Goal: Information Seeking & Learning: Learn about a topic

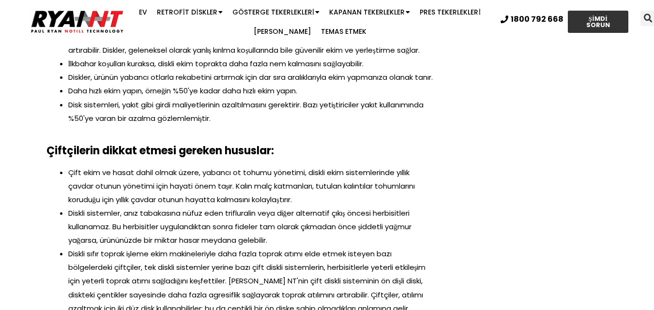
scroll to position [1078, 0]
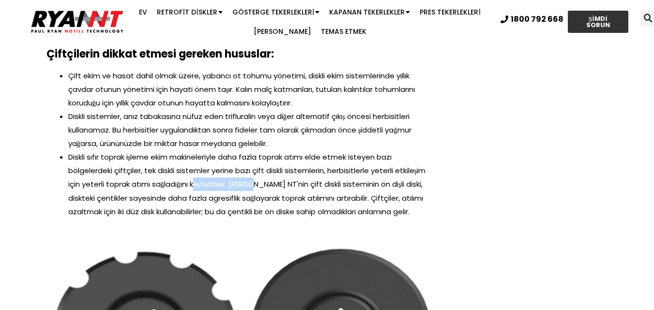
drag, startPoint x: 196, startPoint y: 197, endPoint x: 256, endPoint y: 202, distance: 60.2
click at [256, 202] on font "Diskli sıfır toprak işleme ekim makineleriyle daha fazla toprak atımı elde etme…" at bounding box center [247, 184] width 358 height 64
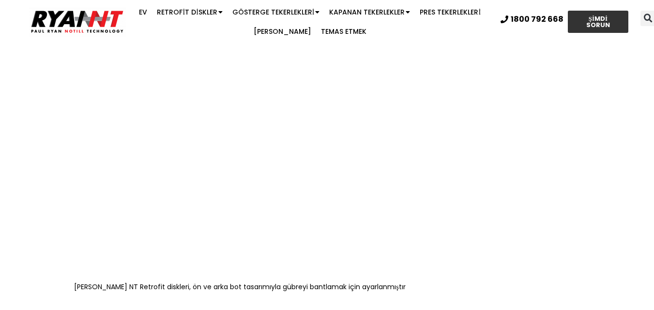
scroll to position [2627, 0]
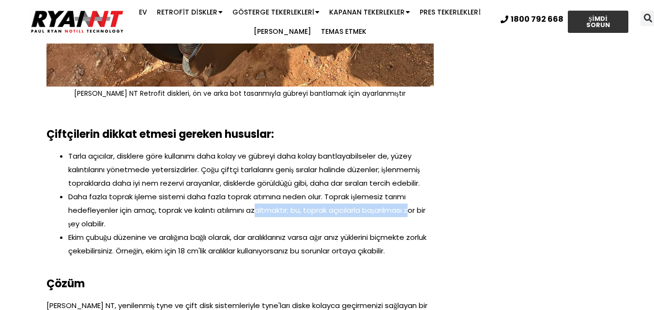
drag, startPoint x: 258, startPoint y: 235, endPoint x: 414, endPoint y: 233, distance: 155.3
click at [414, 229] on font "Daha fazla toprak işleme sistemi daha fazla toprak atımına neden olur. Toprak i…" at bounding box center [247, 210] width 358 height 37
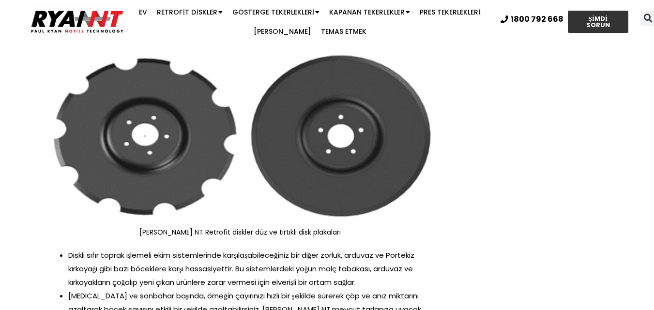
scroll to position [1175, 0]
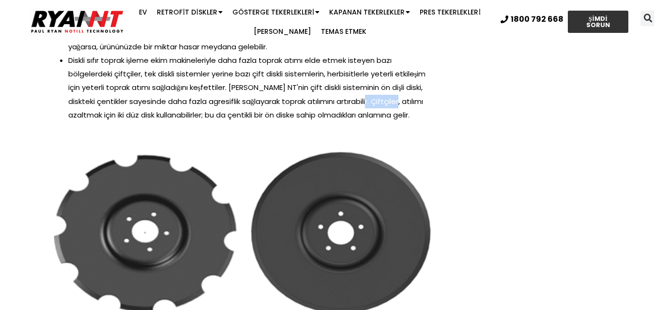
drag, startPoint x: 367, startPoint y: 120, endPoint x: 407, endPoint y: 120, distance: 40.2
click at [405, 118] on li "Diskli sıfır toprak işleme ekim makineleriyle daha fazla toprak atımı elde etme…" at bounding box center [250, 88] width 365 height 68
drag, startPoint x: 115, startPoint y: 126, endPoint x: 223, endPoint y: 129, distance: 108.4
click at [223, 120] on font "Diskli sıfır toprak işleme ekim makineleriyle daha fazla toprak atımı elde etme…" at bounding box center [247, 87] width 358 height 64
click at [300, 133] on div "Çift ekim ve hasat dahil olmak üzere, yabancı ot tohumu yönetimi, diskli ekim s…" at bounding box center [239, 52] width 387 height 160
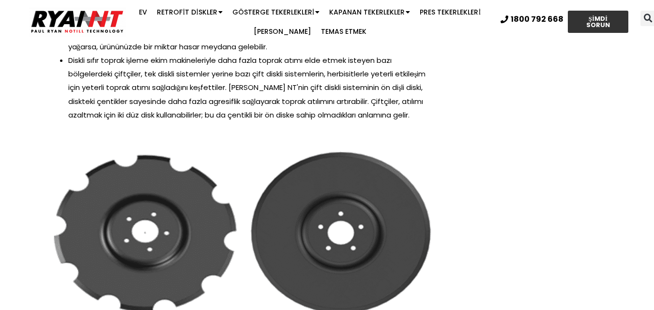
drag, startPoint x: 365, startPoint y: 106, endPoint x: 234, endPoint y: 127, distance: 132.7
click at [234, 120] on font "Diskli sıfır toprak işleme ekim makineleriyle daha fazla toprak atımı elde etme…" at bounding box center [247, 87] width 358 height 64
drag, startPoint x: 256, startPoint y: 112, endPoint x: 312, endPoint y: 114, distance: 56.2
click at [312, 114] on font "Diskli sıfır toprak işleme ekim makineleriyle daha fazla toprak atımı elde etme…" at bounding box center [247, 87] width 358 height 64
drag, startPoint x: 328, startPoint y: 114, endPoint x: 280, endPoint y: 116, distance: 47.9
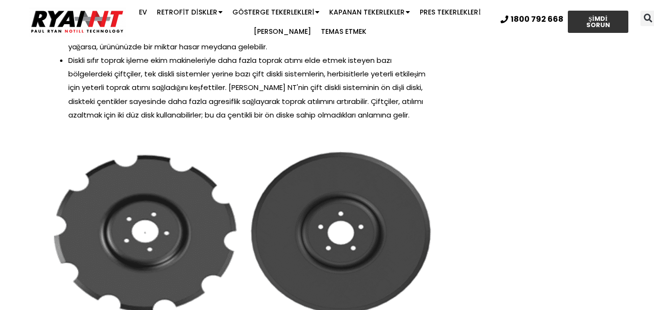
click at [284, 118] on font "Diskli sıfır toprak işleme ekim makineleriyle daha fazla toprak atımı elde etme…" at bounding box center [247, 87] width 358 height 64
drag, startPoint x: 255, startPoint y: 113, endPoint x: 309, endPoint y: 120, distance: 54.1
click at [309, 120] on font "Diskli sıfır toprak işleme ekim makineleriyle daha fazla toprak atımı elde etme…" at bounding box center [247, 87] width 358 height 64
click at [431, 261] on img at bounding box center [239, 232] width 387 height 180
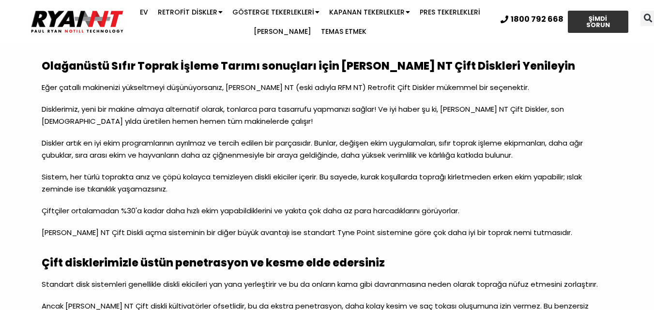
scroll to position [947, 0]
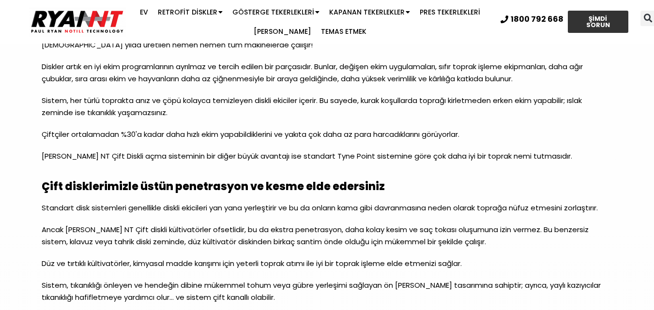
click at [369, 94] on p "Diskler artık en iyi ekim programlarının ayrılmaz ve tercih edilen bir parçasıd…" at bounding box center [327, 77] width 571 height 34
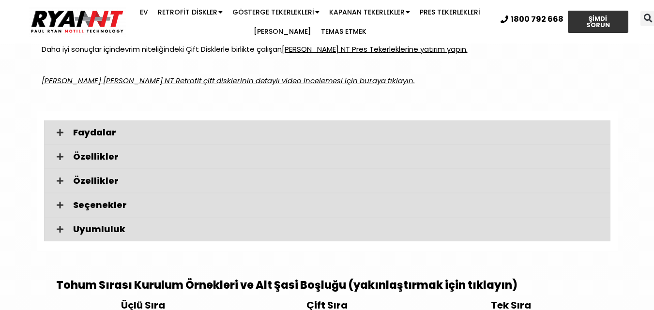
scroll to position [1577, 0]
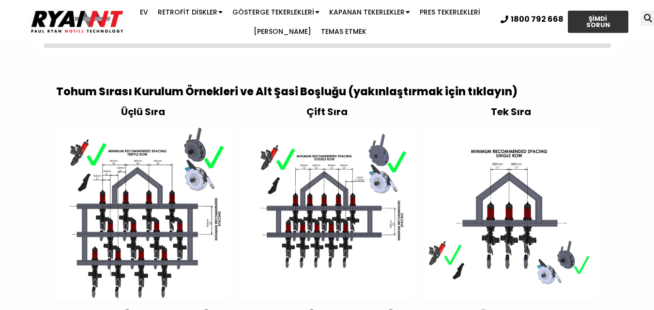
click at [516, 252] on img at bounding box center [510, 213] width 174 height 174
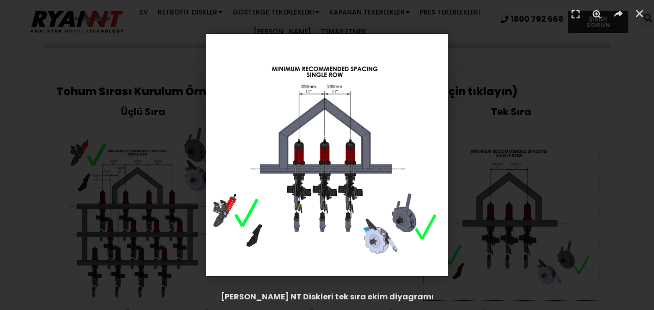
scroll to position [1383, 0]
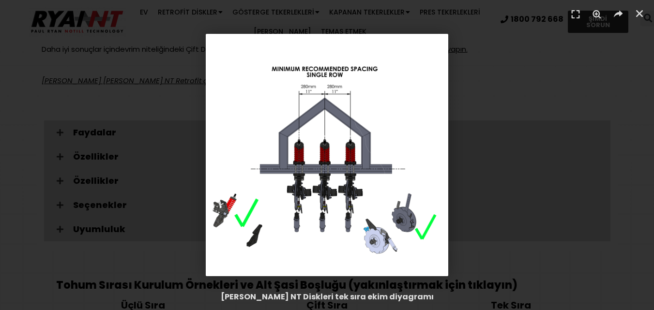
click at [376, 193] on img "1 / 1" at bounding box center [327, 155] width 242 height 242
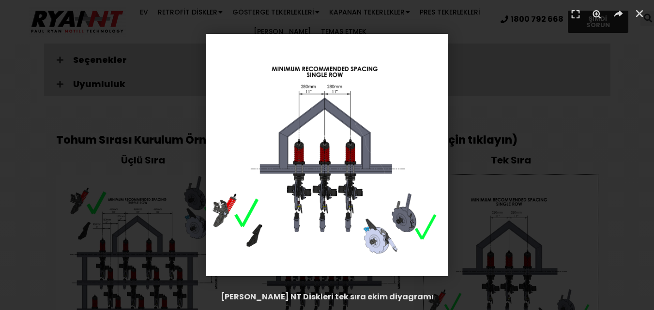
click at [505, 173] on div "1 / 1" at bounding box center [327, 155] width 586 height 242
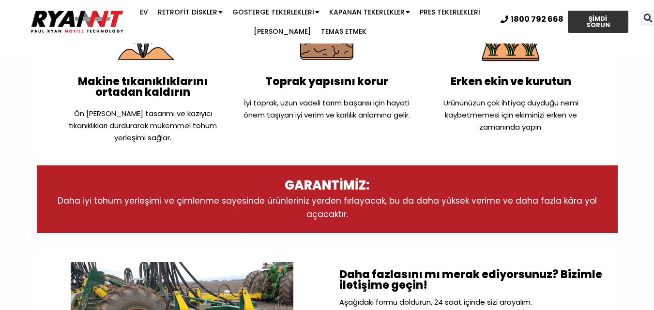
scroll to position [512, 0]
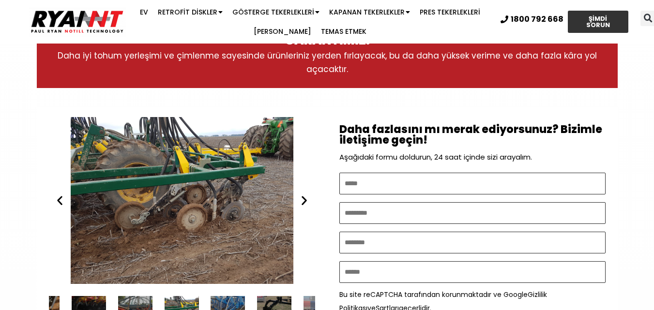
click at [64, 210] on div "RYAN NT Retrofit Çift Diskler" at bounding box center [182, 200] width 266 height 167
click at [63, 201] on icon "Önceki slayt" at bounding box center [60, 201] width 12 height 12
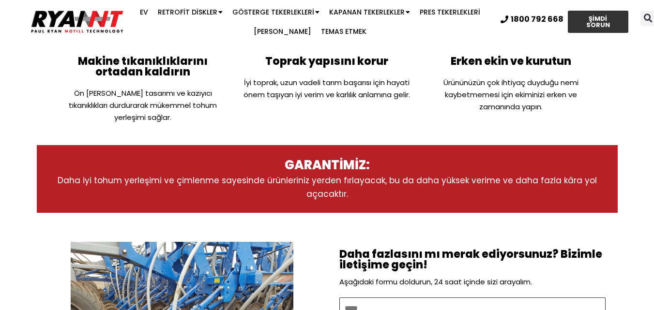
scroll to position [484, 0]
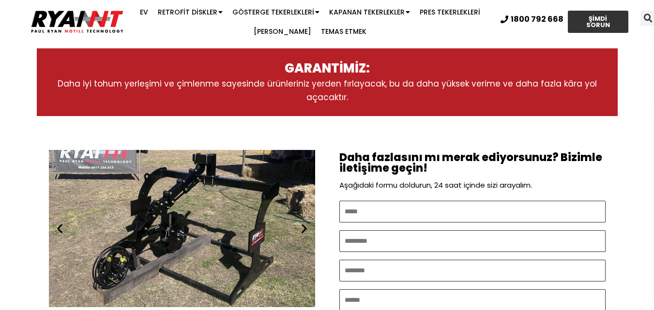
click at [178, 261] on div "Seed Hawk RYAN NT Retrofit Çift Disk" at bounding box center [182, 228] width 266 height 167
click at [301, 232] on icon "Sonraki slayt" at bounding box center [304, 229] width 12 height 12
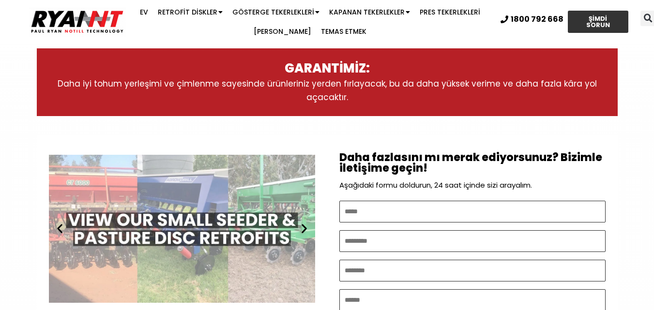
click at [301, 232] on icon "Sonraki slayt" at bounding box center [304, 229] width 12 height 12
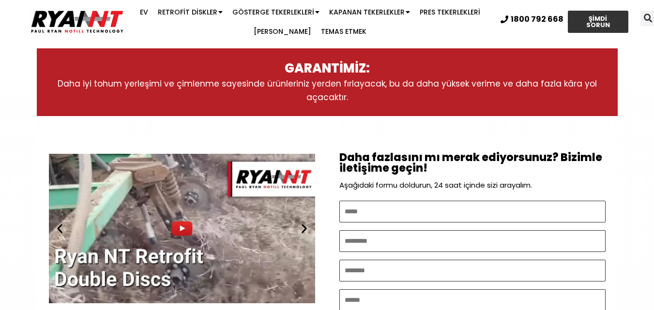
click at [301, 232] on icon "Sonraki slayt" at bounding box center [304, 229] width 12 height 12
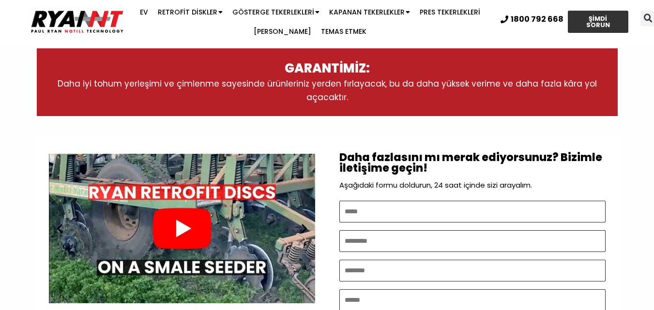
click at [301, 232] on icon "Sonraki slayt" at bounding box center [304, 229] width 12 height 12
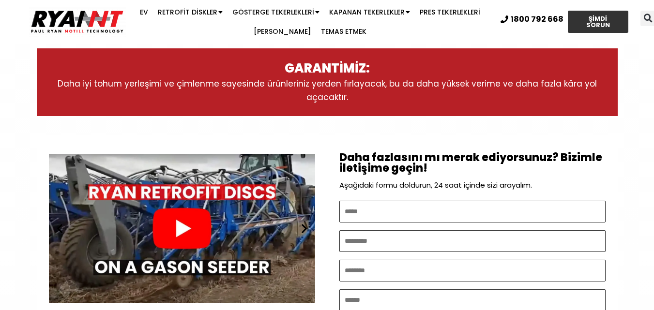
click at [301, 232] on icon "Sonraki slayt" at bounding box center [304, 229] width 12 height 12
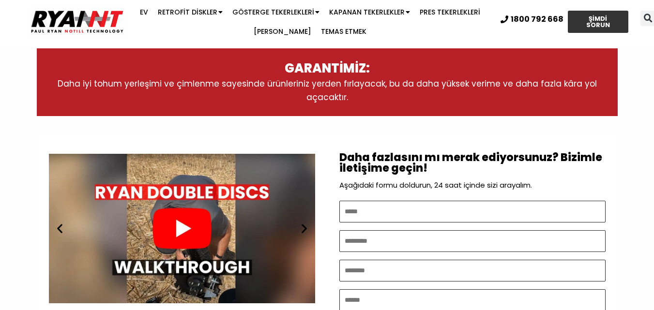
click at [301, 232] on icon "Sonraki slayt" at bounding box center [304, 229] width 12 height 12
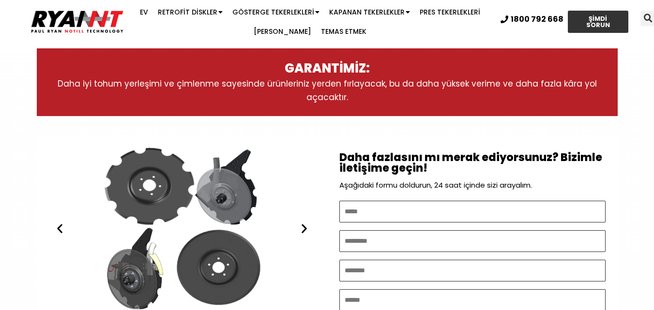
click at [301, 232] on icon "Sonraki slayt" at bounding box center [304, 229] width 12 height 12
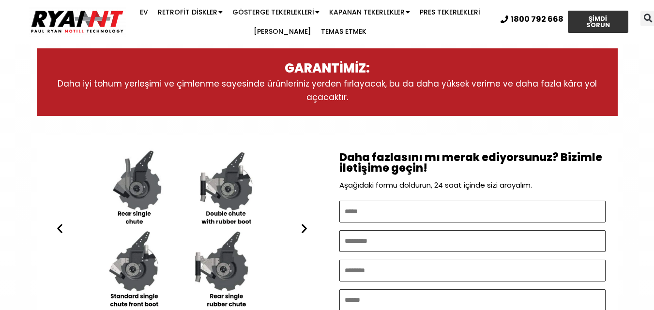
click at [301, 232] on icon "Sonraki slayt" at bounding box center [304, 229] width 12 height 12
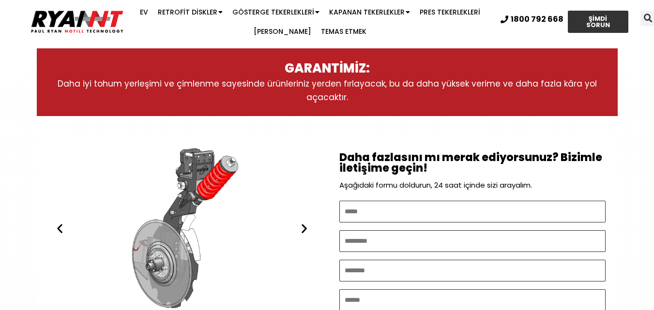
click at [301, 232] on icon "Sonraki slayt" at bounding box center [304, 229] width 12 height 12
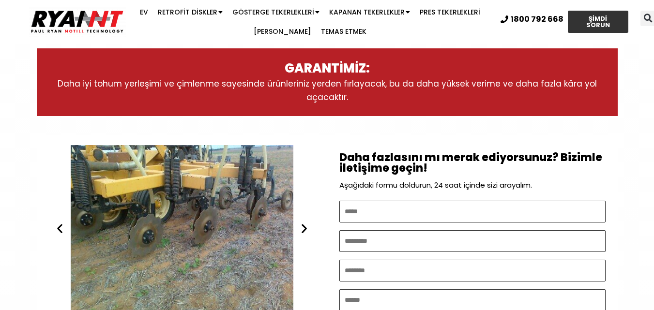
click at [301, 232] on icon "Sonraki slayt" at bounding box center [304, 229] width 12 height 12
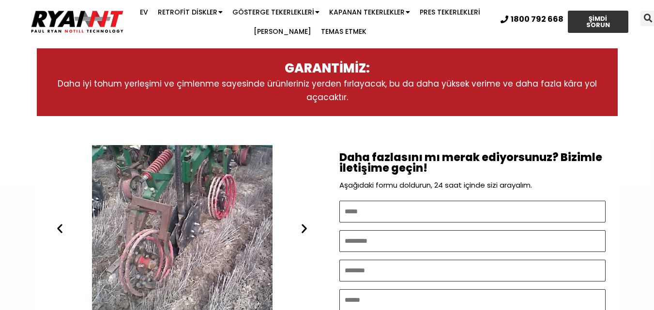
click at [305, 228] on icon "Sonraki slayt" at bounding box center [304, 229] width 12 height 12
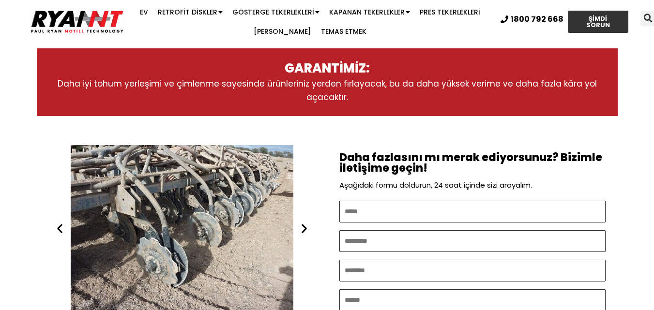
click at [302, 231] on icon "Sonraki slayt" at bounding box center [304, 229] width 12 height 12
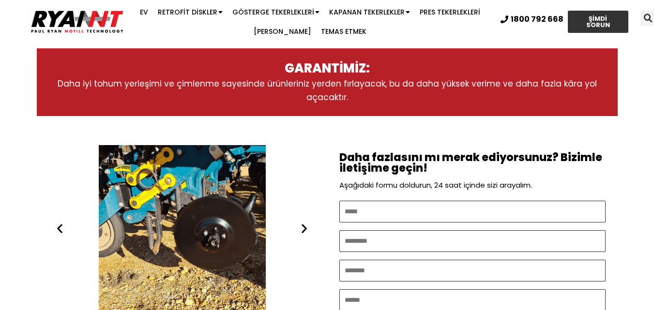
click at [302, 231] on icon "Sonraki slayt" at bounding box center [304, 229] width 12 height 12
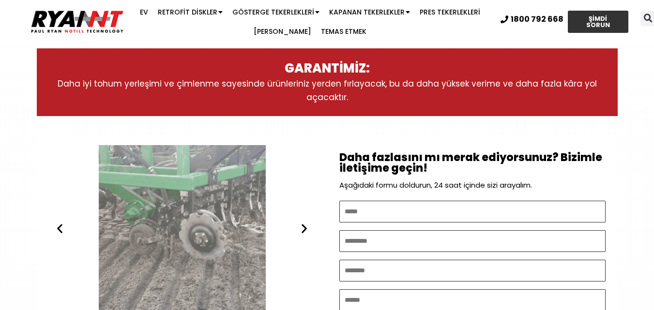
click at [301, 231] on icon "Sonraki slayt" at bounding box center [304, 229] width 12 height 12
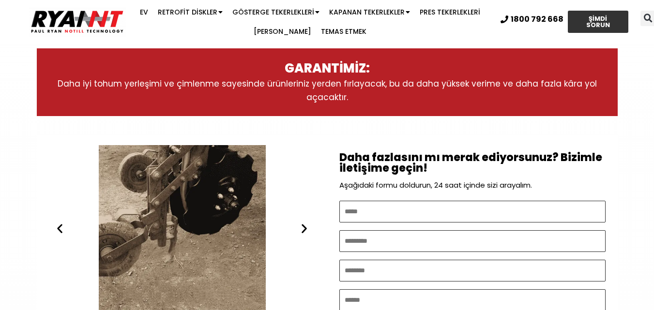
click at [301, 231] on icon "Sonraki slayt" at bounding box center [304, 229] width 12 height 12
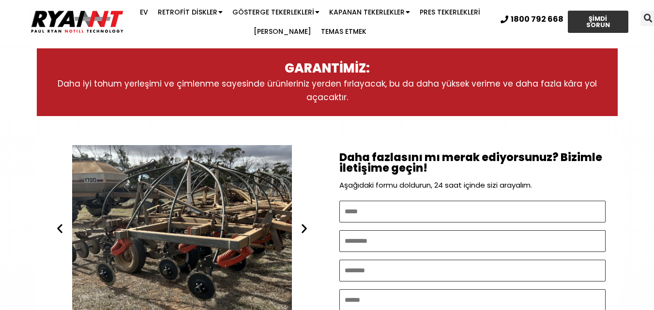
click at [301, 231] on icon "Sonraki slayt" at bounding box center [304, 229] width 12 height 12
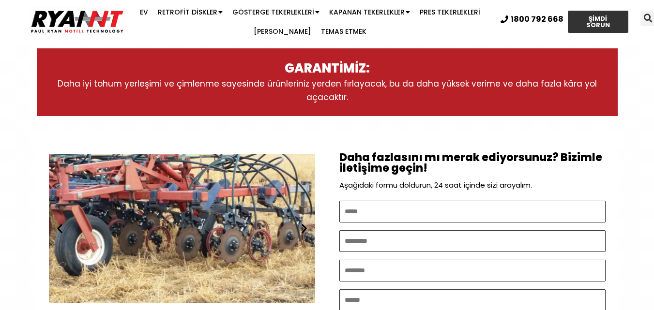
click at [301, 231] on icon "Sonraki slayt" at bounding box center [304, 229] width 12 height 12
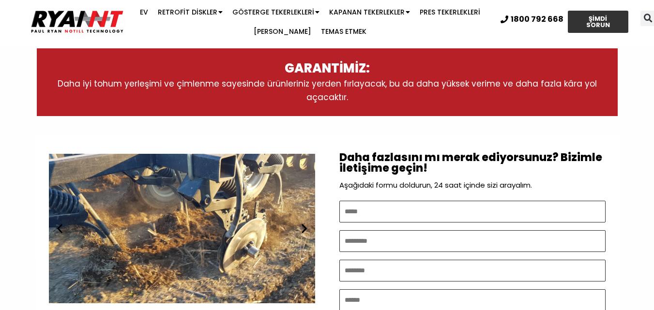
click at [304, 231] on icon "Sonraki slayt" at bounding box center [304, 229] width 12 height 12
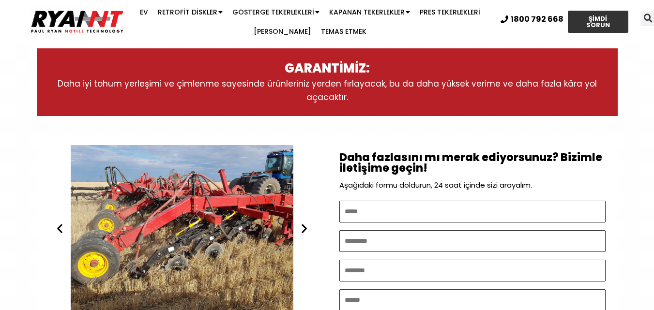
click at [304, 231] on icon "Sonraki slayt" at bounding box center [304, 229] width 12 height 12
click at [301, 230] on icon "Sonraki slayt" at bounding box center [304, 229] width 12 height 12
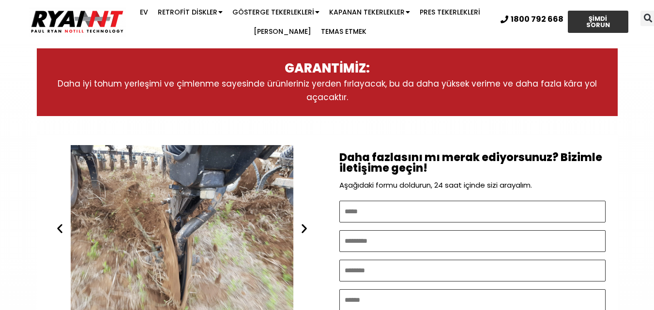
scroll to position [532, 0]
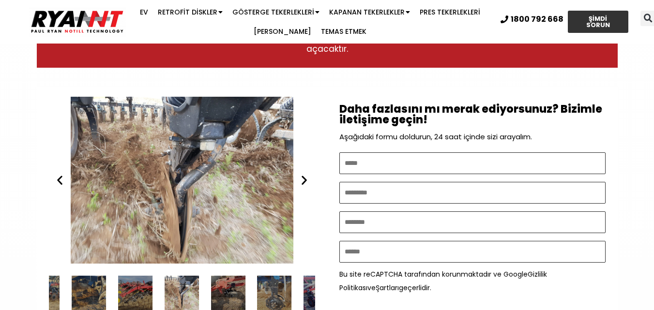
click at [304, 186] on icon "Sonraki slayt" at bounding box center [304, 180] width 12 height 12
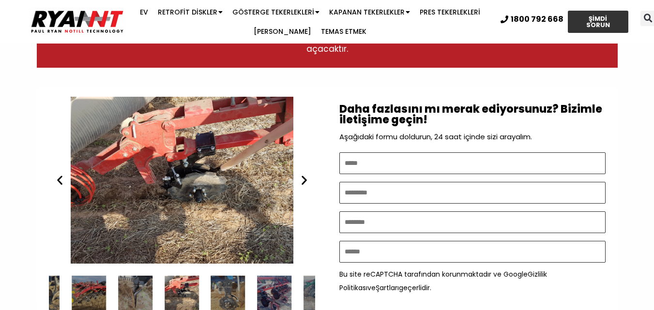
click at [301, 183] on icon "Sonraki slayt" at bounding box center [304, 180] width 12 height 12
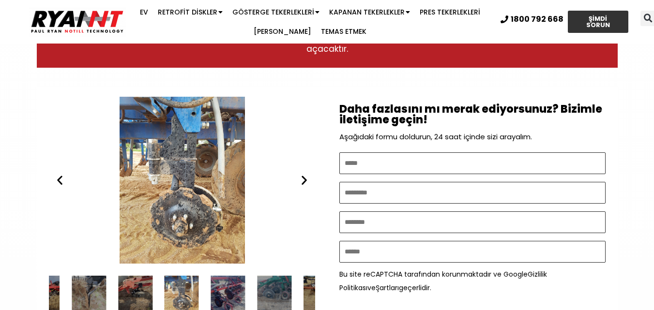
click at [303, 182] on icon "Sonraki slayt" at bounding box center [304, 180] width 12 height 12
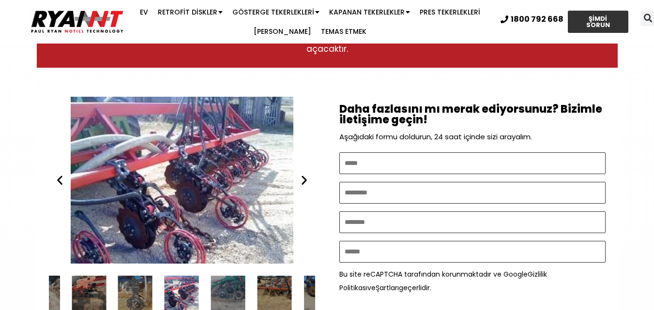
click at [301, 185] on icon "Sonraki slayt" at bounding box center [304, 180] width 12 height 12
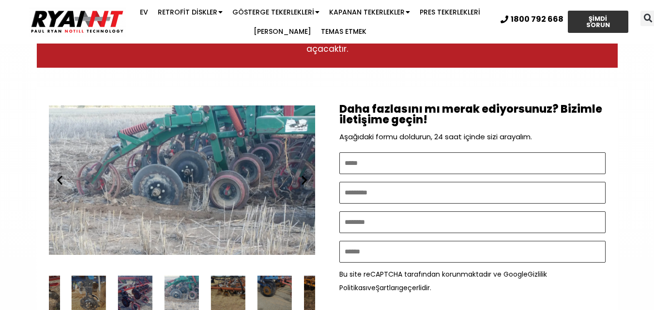
click at [301, 185] on icon "Sonraki slayt" at bounding box center [304, 180] width 12 height 12
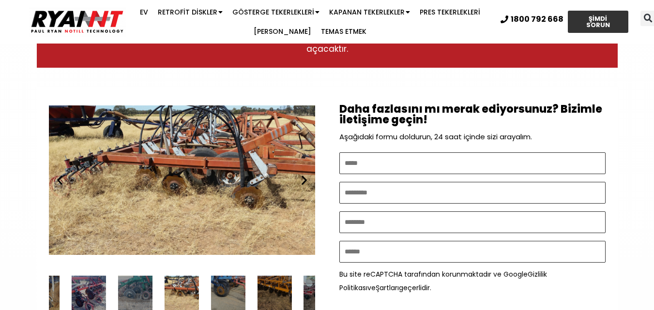
click at [301, 185] on icon "Sonraki slayt" at bounding box center [304, 180] width 12 height 12
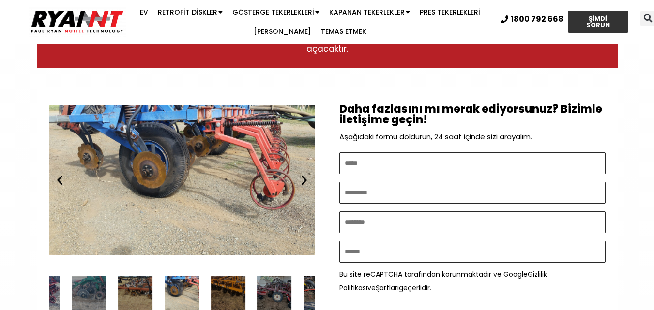
click at [301, 185] on icon "Sonraki slayt" at bounding box center [304, 180] width 12 height 12
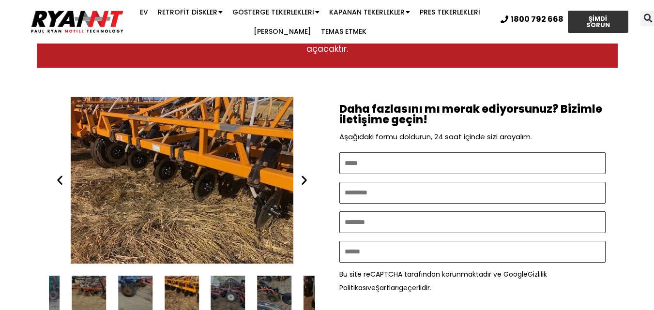
click at [301, 185] on icon "Sonraki slayt" at bounding box center [304, 180] width 12 height 12
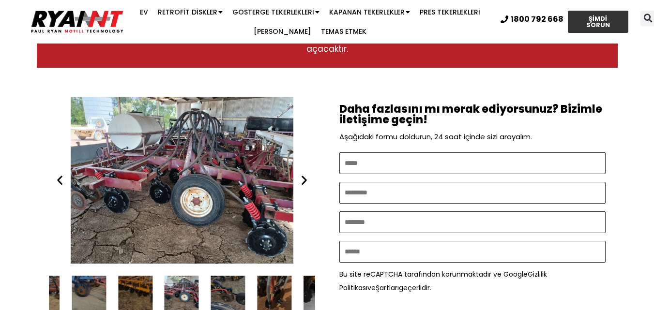
click at [301, 185] on icon "Sonraki slayt" at bounding box center [304, 180] width 12 height 12
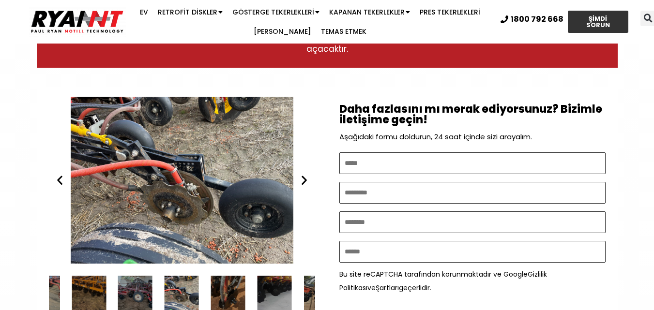
click at [304, 186] on icon "Sonraki slayt" at bounding box center [304, 180] width 12 height 12
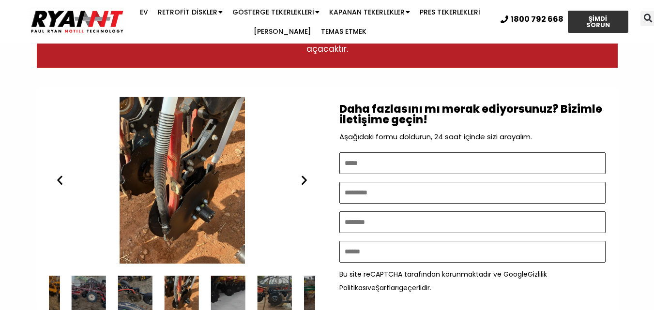
click at [303, 180] on icon "Sonraki slayt" at bounding box center [304, 180] width 12 height 12
